Goal: Answer question/provide support

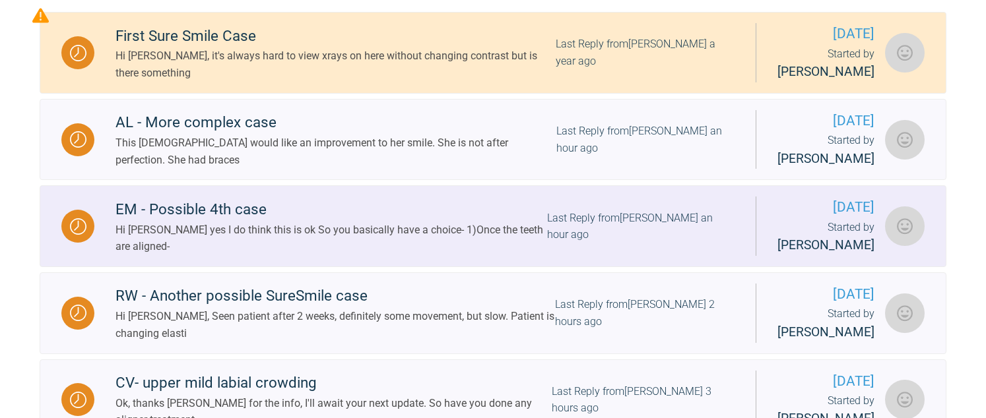
click at [220, 231] on div "Hi [PERSON_NAME] yes I do think this is ok So you basically have a choice- 1)On…" at bounding box center [331, 239] width 432 height 34
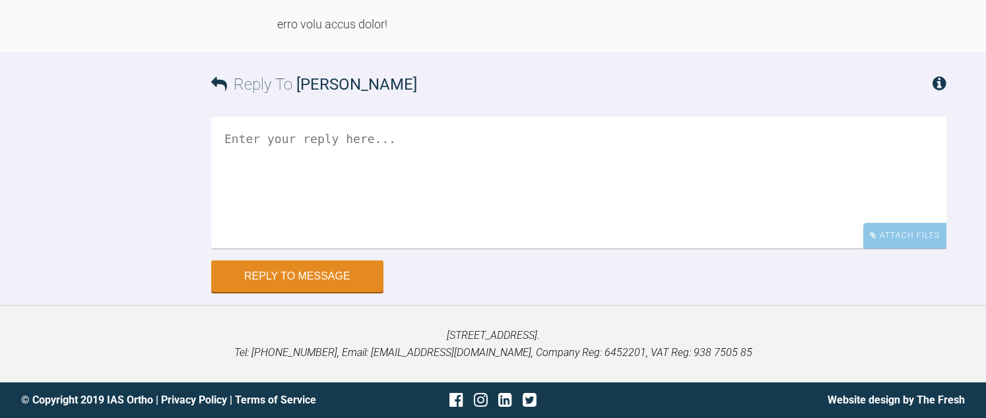
scroll to position [15723, 0]
drag, startPoint x: 331, startPoint y: 168, endPoint x: 405, endPoint y: 188, distance: 76.7
drag, startPoint x: 405, startPoint y: 188, endPoint x: 529, endPoint y: 197, distance: 124.4
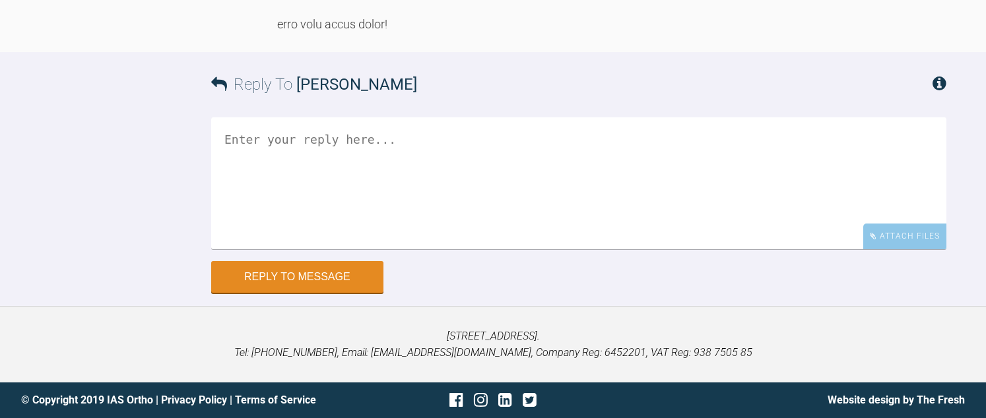
drag, startPoint x: 300, startPoint y: 199, endPoint x: 462, endPoint y: 208, distance: 162.6
drag, startPoint x: 462, startPoint y: 208, endPoint x: 440, endPoint y: 212, distance: 22.1
drag, startPoint x: 370, startPoint y: 217, endPoint x: 451, endPoint y: 239, distance: 84.0
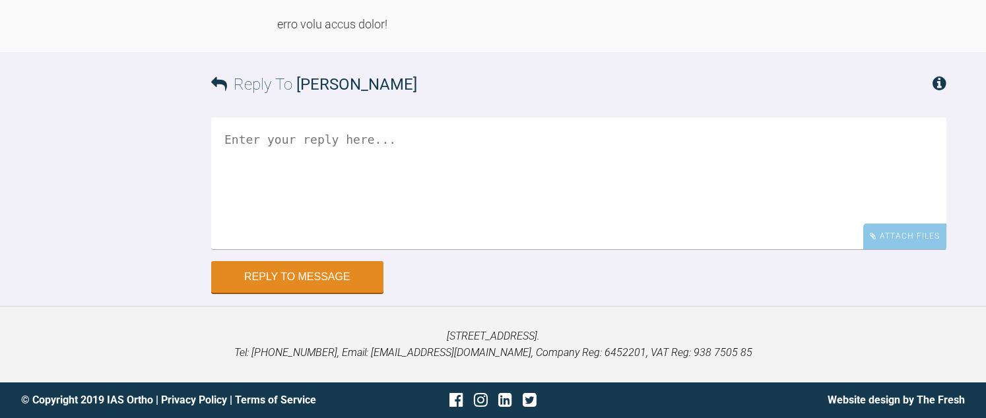
drag, startPoint x: 451, startPoint y: 239, endPoint x: 614, endPoint y: 253, distance: 164.3
drag, startPoint x: 841, startPoint y: 220, endPoint x: 849, endPoint y: 234, distance: 16.2
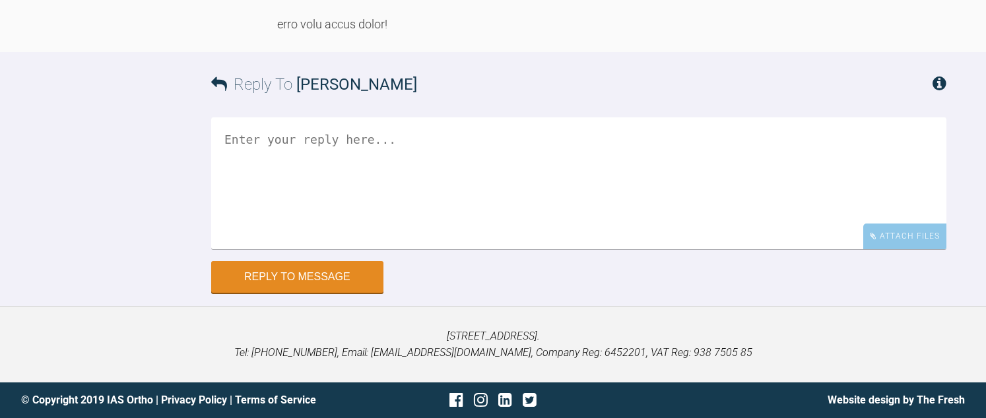
drag, startPoint x: 522, startPoint y: 232, endPoint x: 535, endPoint y: 244, distance: 17.7
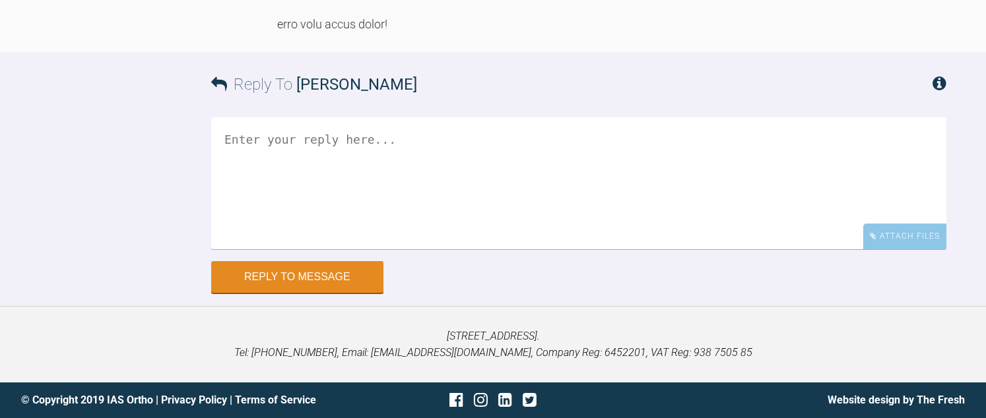
drag, startPoint x: 537, startPoint y: 206, endPoint x: 539, endPoint y: 216, distance: 10.1
drag, startPoint x: 354, startPoint y: 238, endPoint x: 533, endPoint y: 247, distance: 179.0
drag, startPoint x: 533, startPoint y: 247, endPoint x: 635, endPoint y: 249, distance: 102.3
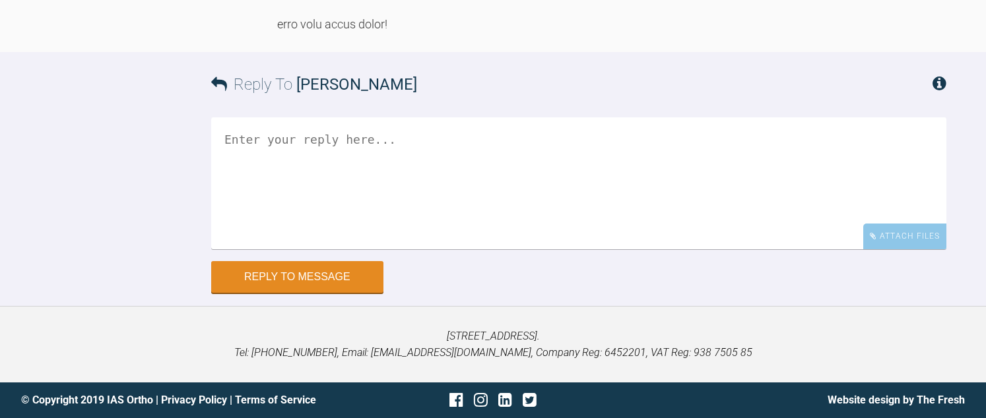
drag, startPoint x: 552, startPoint y: 311, endPoint x: 556, endPoint y: 320, distance: 10.3
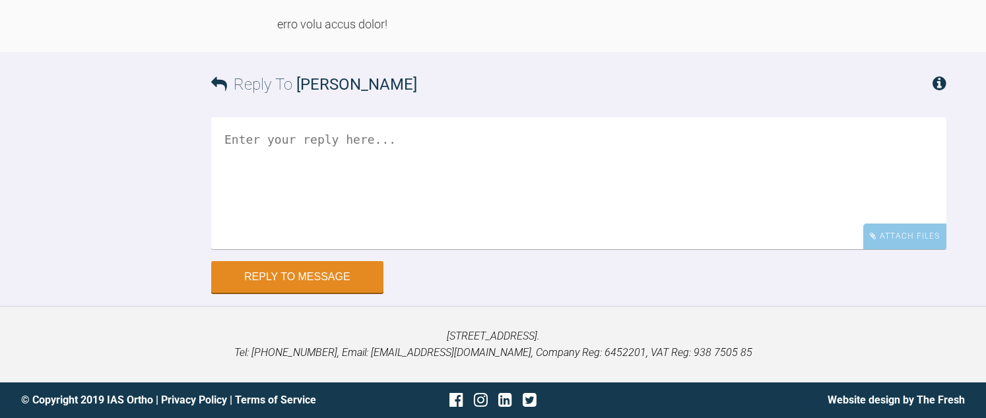
scroll to position [15723, 0]
drag, startPoint x: 285, startPoint y: 185, endPoint x: 436, endPoint y: 197, distance: 151.6
